Goal: Find specific page/section: Find specific page/section

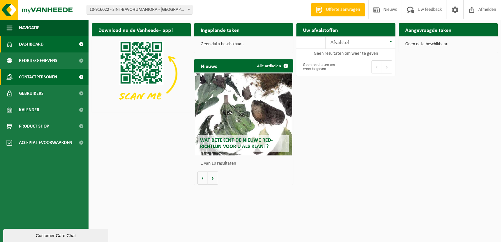
click at [39, 77] on span "Contactpersonen" at bounding box center [38, 77] width 38 height 16
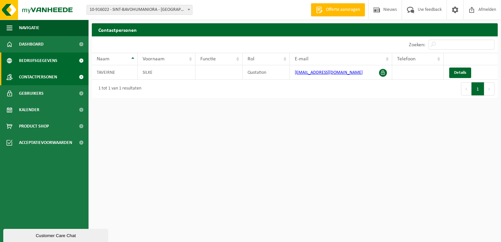
click at [32, 60] on span "Bedrijfsgegevens" at bounding box center [38, 60] width 38 height 16
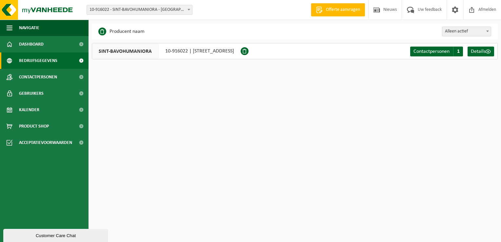
click at [163, 12] on span "10-916022 - SINT-BAVOHUMANIORA - [GEOGRAPHIC_DATA]" at bounding box center [139, 9] width 105 height 9
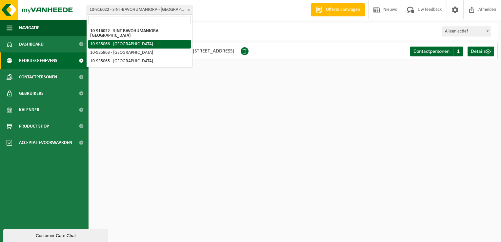
select select "159003"
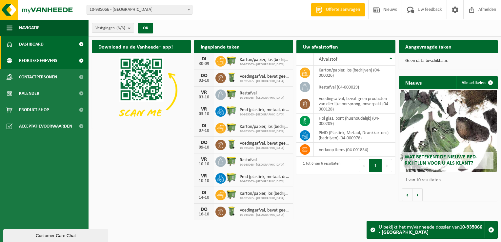
click at [43, 61] on span "Bedrijfsgegevens" at bounding box center [38, 60] width 38 height 16
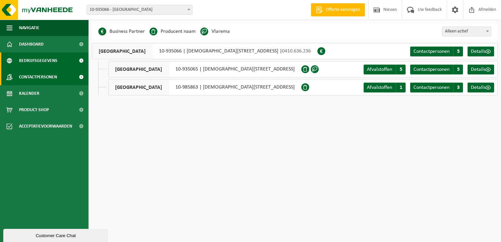
click at [50, 74] on span "Contactpersonen" at bounding box center [38, 77] width 38 height 16
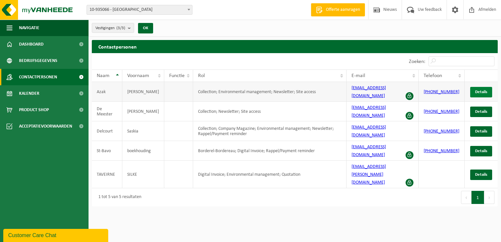
click at [484, 90] on span "Details" at bounding box center [481, 92] width 12 height 4
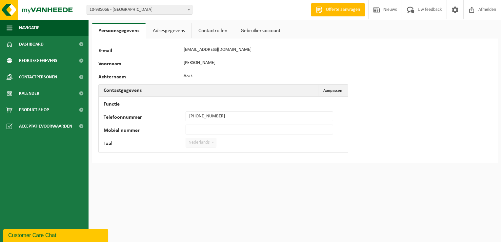
click at [249, 25] on link "Gebruikersaccount" at bounding box center [260, 30] width 53 height 15
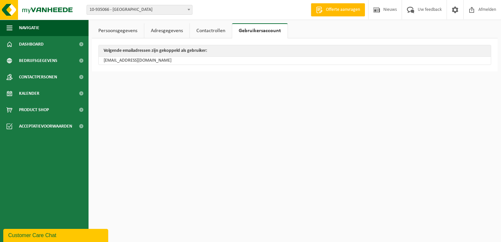
click at [207, 31] on link "Contactrollen" at bounding box center [211, 30] width 42 height 15
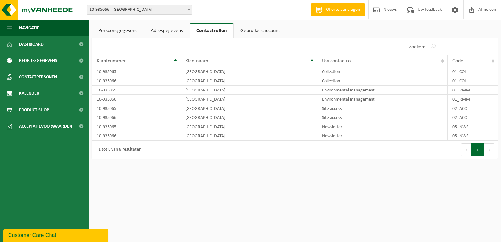
click at [177, 30] on link "Adresgegevens" at bounding box center [166, 30] width 45 height 15
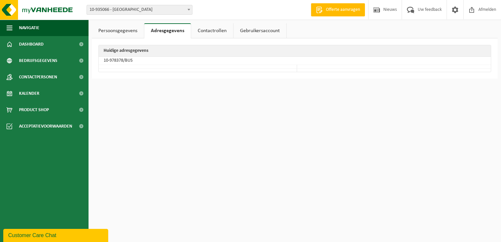
click at [135, 28] on link "Persoonsgegevens" at bounding box center [118, 30] width 52 height 15
